Goal: Task Accomplishment & Management: Use online tool/utility

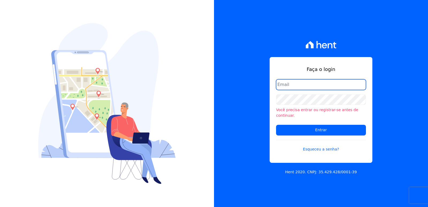
drag, startPoint x: 285, startPoint y: 82, endPoint x: 286, endPoint y: 89, distance: 7.2
click at [285, 82] on input "email" at bounding box center [321, 84] width 90 height 11
type input "administrativo3@fontanive.com.br"
click at [299, 88] on input "administrativo3@fontanive.com.br" at bounding box center [321, 84] width 90 height 11
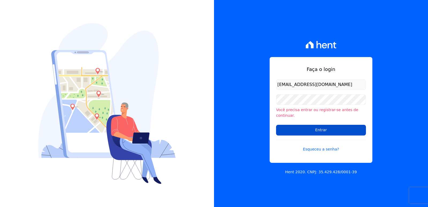
click at [303, 125] on input "Entrar" at bounding box center [321, 130] width 90 height 11
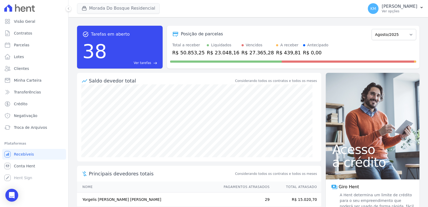
drag, startPoint x: 104, startPoint y: 16, endPoint x: 99, endPoint y: 9, distance: 8.6
click at [102, 15] on div "Morada Do Bosque Residencial CONSTRUTORA FONTANIVE LIMITADA ILHAS DO CARIBE II …" at bounding box center [219, 9] width 284 height 18
click at [99, 9] on button "Morada Do Bosque Residencial" at bounding box center [118, 8] width 83 height 10
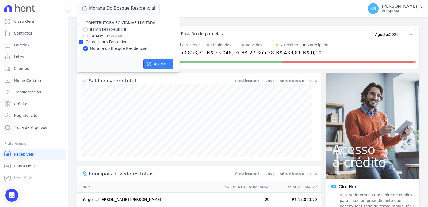
click at [161, 63] on button "Aplicar" at bounding box center [158, 64] width 30 height 10
click at [23, 43] on span "Parcelas" at bounding box center [22, 44] width 16 height 5
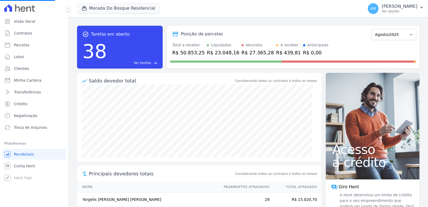
select select
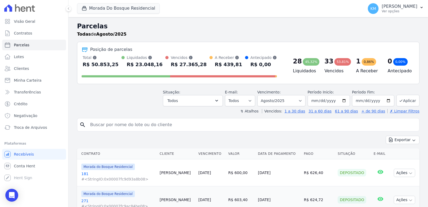
click at [126, 124] on input "search" at bounding box center [252, 124] width 330 height 11
click at [125, 124] on input "search" at bounding box center [252, 124] width 330 height 11
type input "[PERSON_NAME]"
select select
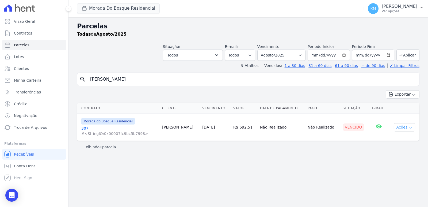
click at [407, 128] on button "Ações" at bounding box center [404, 127] width 21 height 8
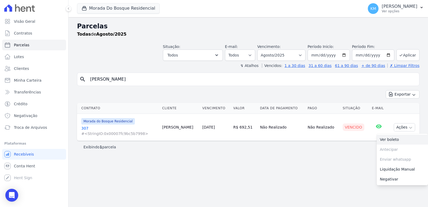
click at [389, 141] on link "Ver boleto" at bounding box center [402, 140] width 51 height 10
click at [291, 56] on select "Filtrar por período ──────── Todos os meses Janeiro/2024 Fevereiro/2024 Março/2…" at bounding box center [281, 54] width 48 height 11
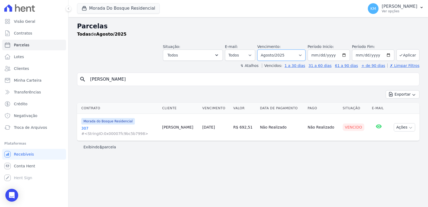
select select "07/2025"
click at [265, 49] on select "Filtrar por período ──────── Todos os meses Janeiro/2024 Fevereiro/2024 Março/2…" at bounding box center [281, 54] width 48 height 11
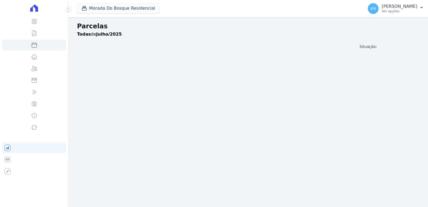
select select
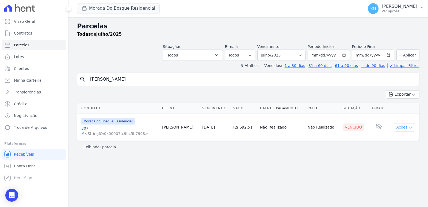
click at [399, 128] on button "Ações" at bounding box center [404, 127] width 21 height 8
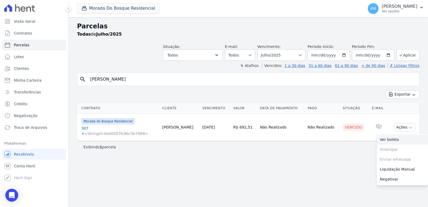
click at [390, 142] on link "Ver boleto" at bounding box center [402, 140] width 51 height 10
click at [295, 57] on select "Filtrar por período ──────── Todos os meses Janeiro/2024 Fevereiro/2024 Março/2…" at bounding box center [281, 54] width 48 height 11
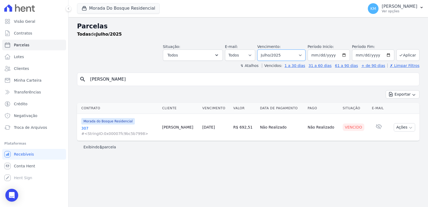
select select "06/2025"
click at [265, 49] on select "Filtrar por período ──────── Todos os meses Janeiro/2024 Fevereiro/2024 Março/2…" at bounding box center [281, 54] width 48 height 11
select select
click at [403, 129] on button "Ações" at bounding box center [404, 127] width 21 height 8
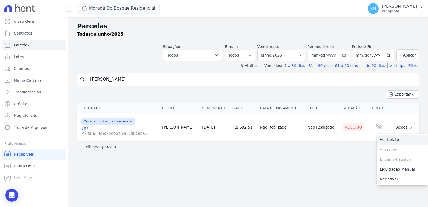
click at [395, 141] on link "Ver boleto" at bounding box center [402, 140] width 51 height 10
